Goal: Check status: Check status

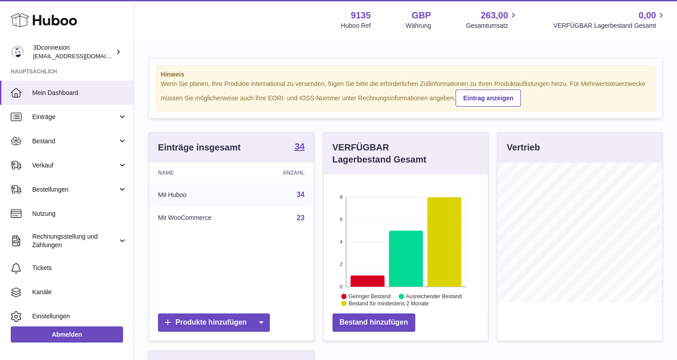
scroll to position [140, 165]
click at [47, 168] on span "Verkauf" at bounding box center [74, 165] width 85 height 8
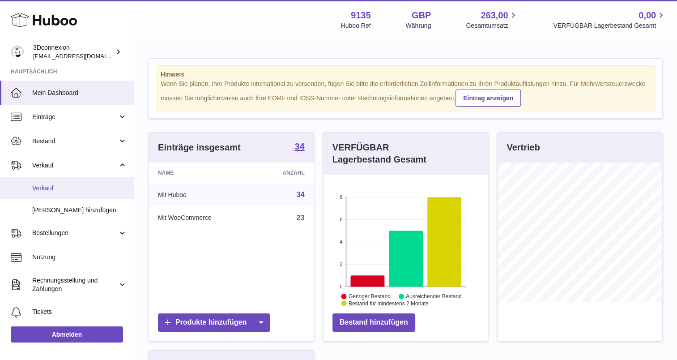
click at [82, 189] on span "Verkauf" at bounding box center [79, 188] width 95 height 8
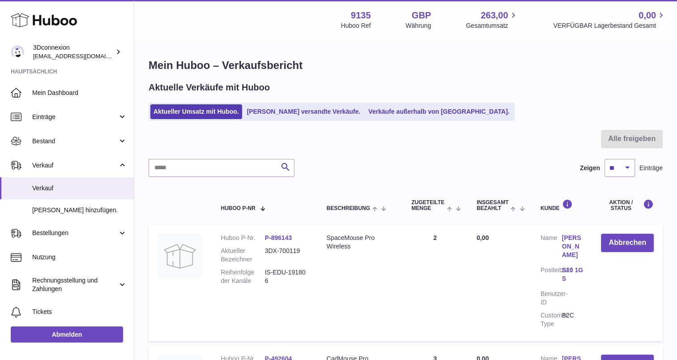
click at [406, 104] on ul "Aktueller Umsatz mit Huboo. Von Huboo versandte Verkäufe. Verkäufe außerhalb vo…" at bounding box center [332, 111] width 366 height 18
click at [408, 107] on link "Verkäufe außerhalb von [GEOGRAPHIC_DATA]." at bounding box center [438, 111] width 147 height 15
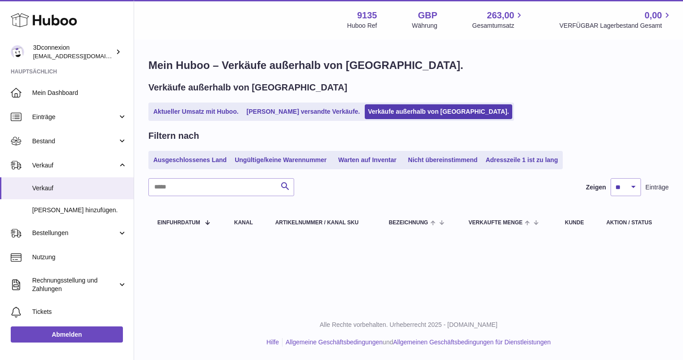
click at [178, 100] on div "Verkäufe außerhalb von Huboo Aktueller Umsatz mit Huboo. Von Huboo versandte Ve…" at bounding box center [409, 100] width 521 height 39
click at [176, 107] on link "Aktueller Umsatz mit Huboo." at bounding box center [196, 111] width 92 height 15
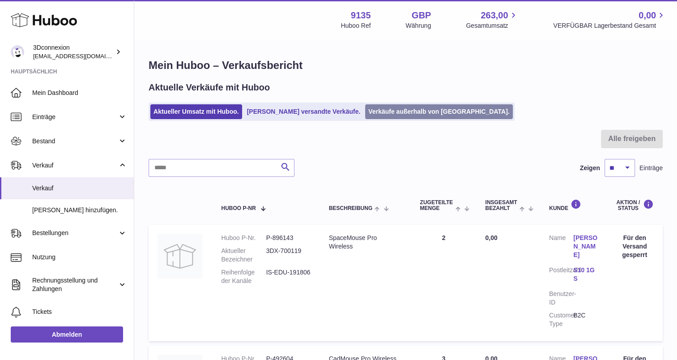
click at [376, 106] on link "Verkäufe außerhalb von [GEOGRAPHIC_DATA]." at bounding box center [438, 111] width 147 height 15
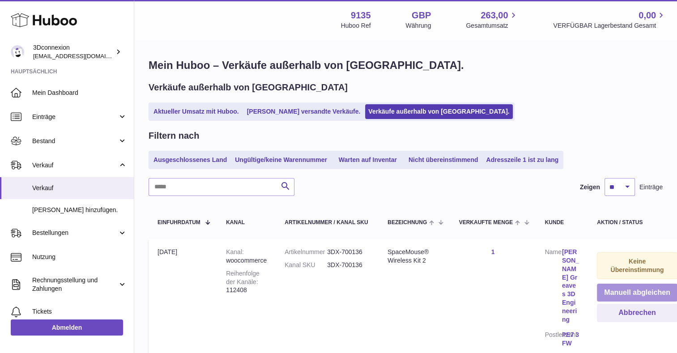
click at [628, 295] on button "Manuell abgleichen" at bounding box center [637, 293] width 81 height 18
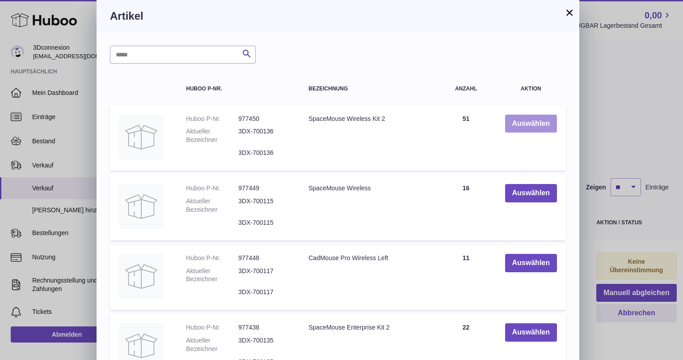
click at [531, 121] on button "Auswählen" at bounding box center [531, 124] width 52 height 18
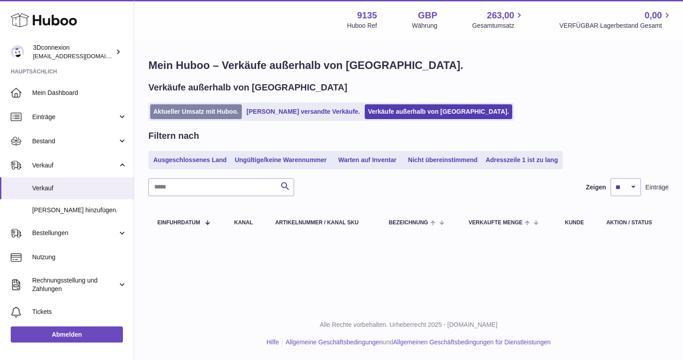
click at [195, 115] on link "Aktueller Umsatz mit Huboo." at bounding box center [196, 111] width 92 height 15
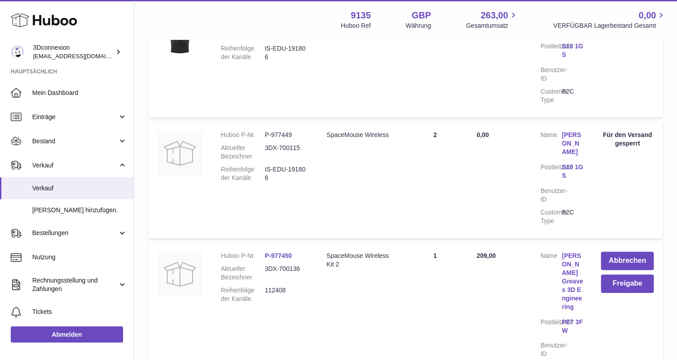
scroll to position [537, 0]
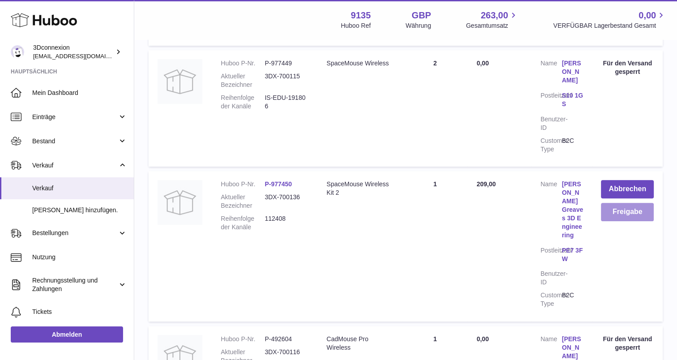
click at [629, 206] on button "Freigabe" at bounding box center [627, 212] width 53 height 18
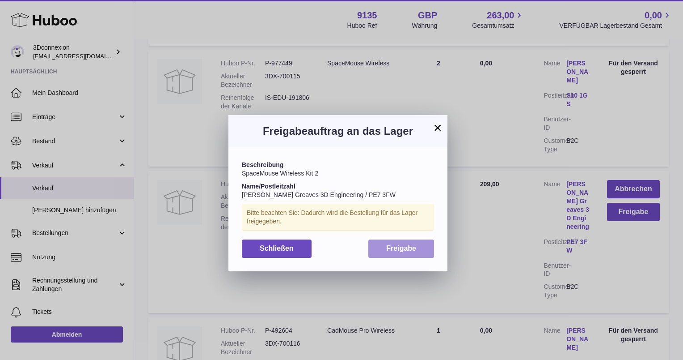
click at [399, 247] on span "Freigabe" at bounding box center [401, 248] width 30 height 8
